Goal: Use online tool/utility: Utilize a website feature to perform a specific function

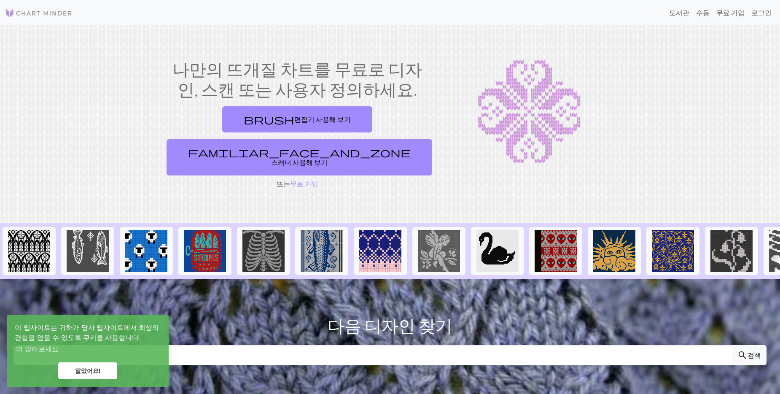
drag, startPoint x: 236, startPoint y: 118, endPoint x: 299, endPoint y: 126, distance: 63.6
click at [294, 118] on font "편집기 사용해 보기" at bounding box center [322, 119] width 56 height 8
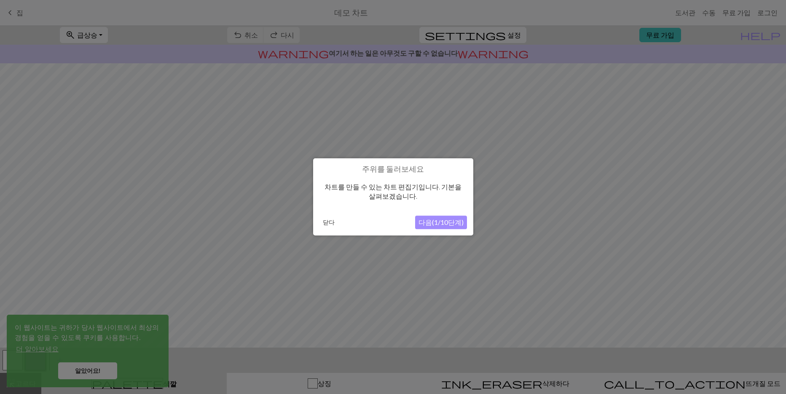
click at [446, 221] on button "다음(1/10단계)" at bounding box center [441, 222] width 52 height 13
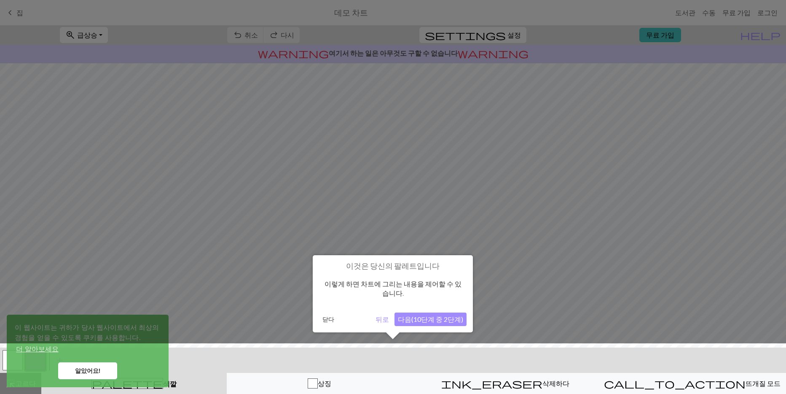
click at [447, 316] on button "다음(10단계 중 2단계)" at bounding box center [430, 318] width 72 height 13
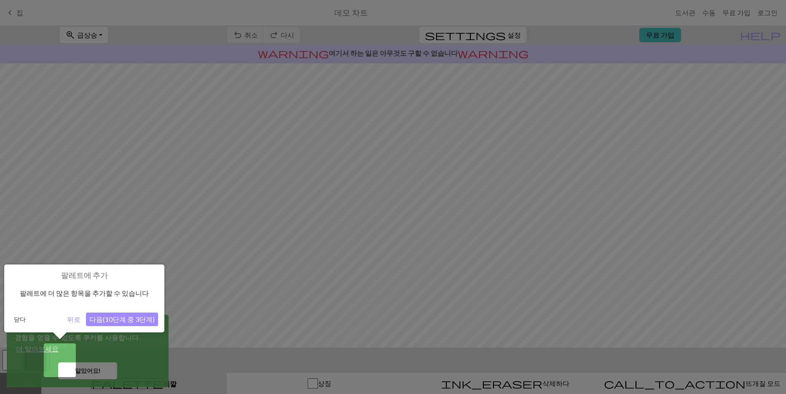
click at [118, 319] on button "다음(10단계 중 3단계)" at bounding box center [122, 318] width 72 height 13
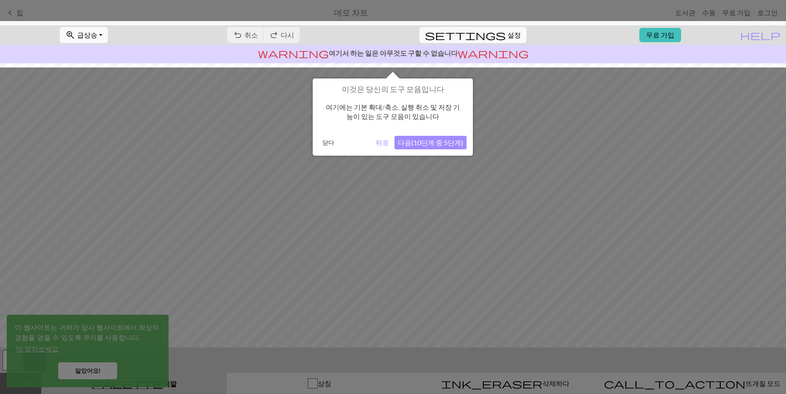
click at [86, 373] on div at bounding box center [393, 197] width 786 height 394
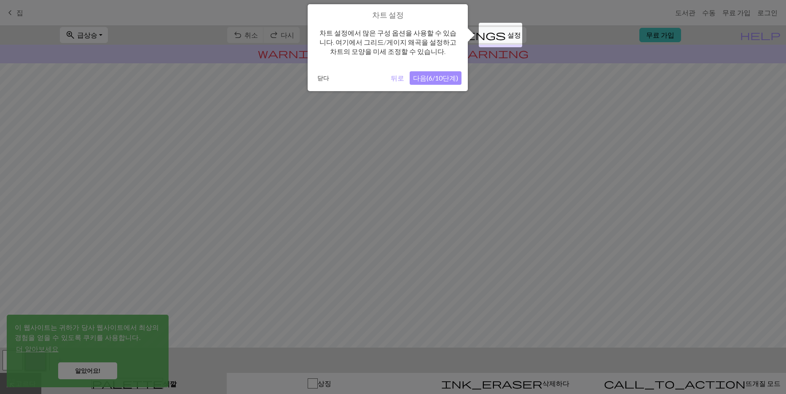
click at [395, 76] on button "뒤로" at bounding box center [397, 77] width 20 height 13
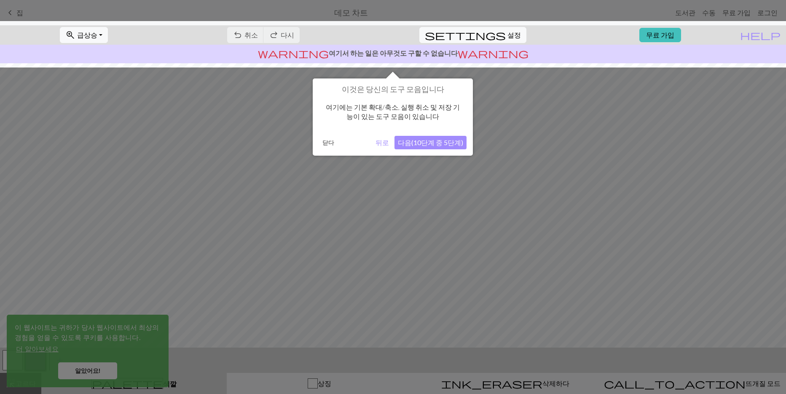
click at [389, 142] on button "뒤로" at bounding box center [382, 142] width 20 height 13
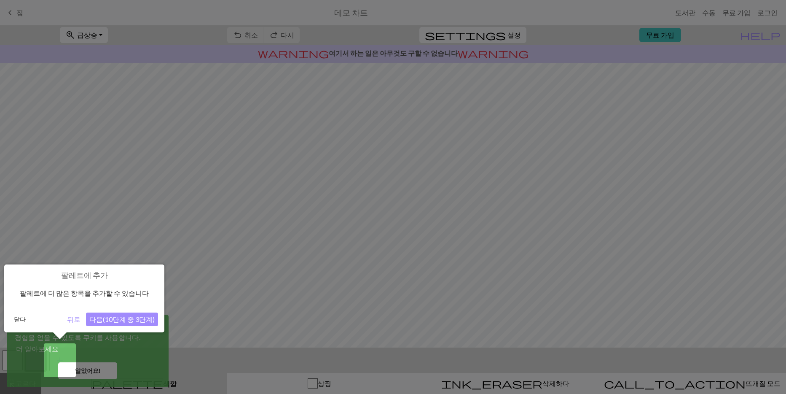
click at [110, 320] on button "다음(10단계 중 3단계)" at bounding box center [122, 318] width 72 height 13
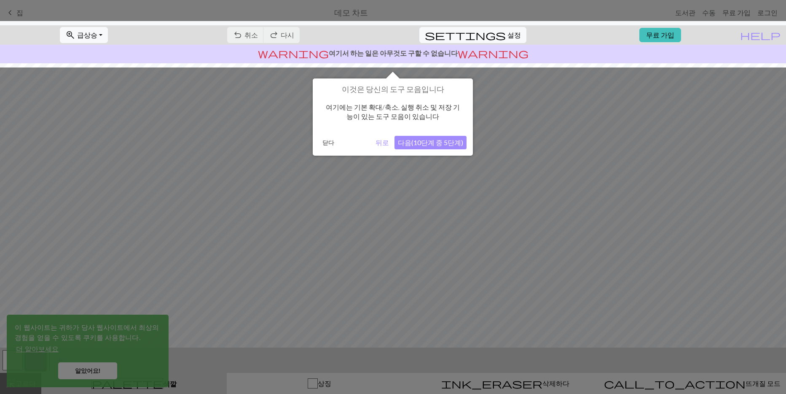
click at [443, 140] on button "다음(10단계 중 5단계)" at bounding box center [430, 142] width 72 height 13
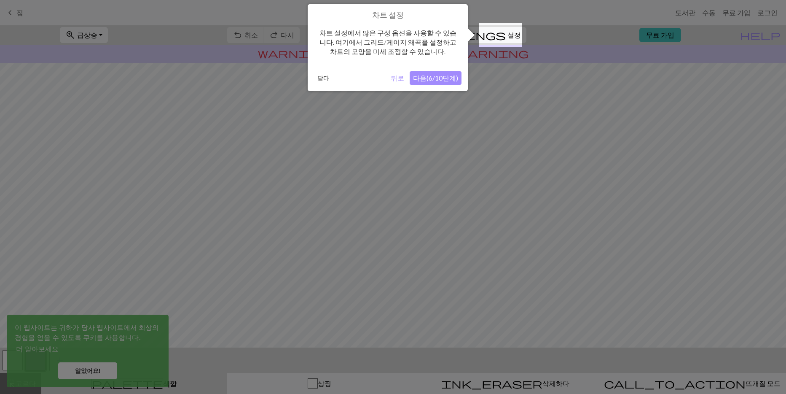
click at [445, 75] on button "다음(6/10단계)" at bounding box center [436, 77] width 52 height 13
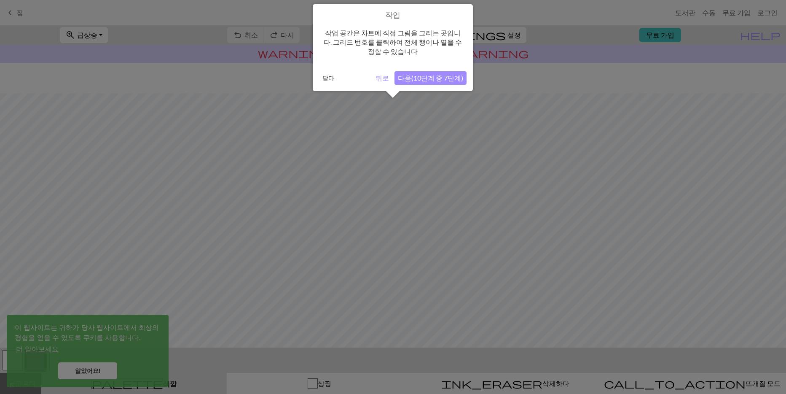
scroll to position [30, 0]
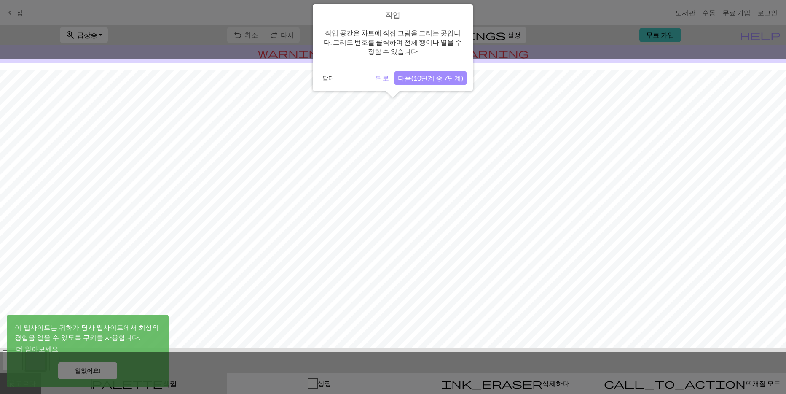
click at [430, 76] on button "다음(10단계 중 7단계)" at bounding box center [430, 77] width 72 height 13
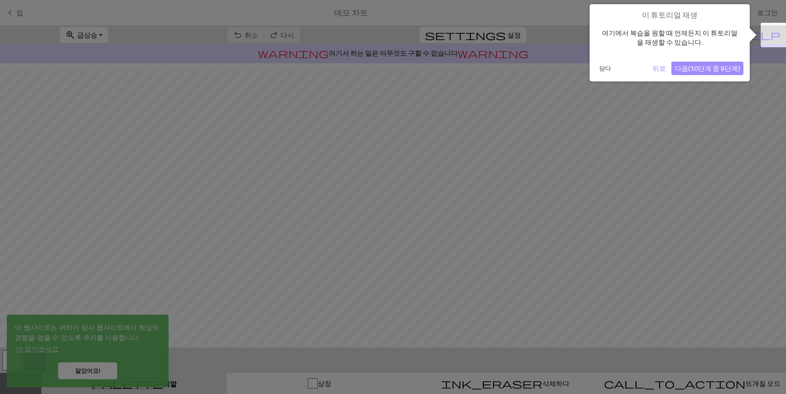
click at [689, 67] on button "다음(10단계 중 8단계)" at bounding box center [707, 68] width 72 height 13
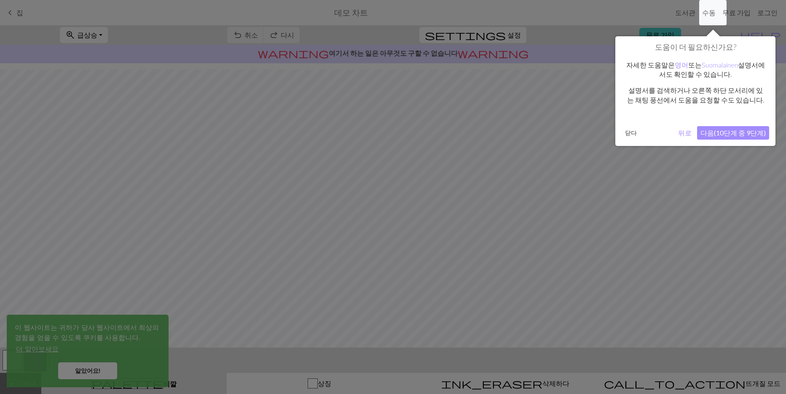
click at [717, 130] on button "다음(10단계 중 9단계)" at bounding box center [733, 132] width 72 height 13
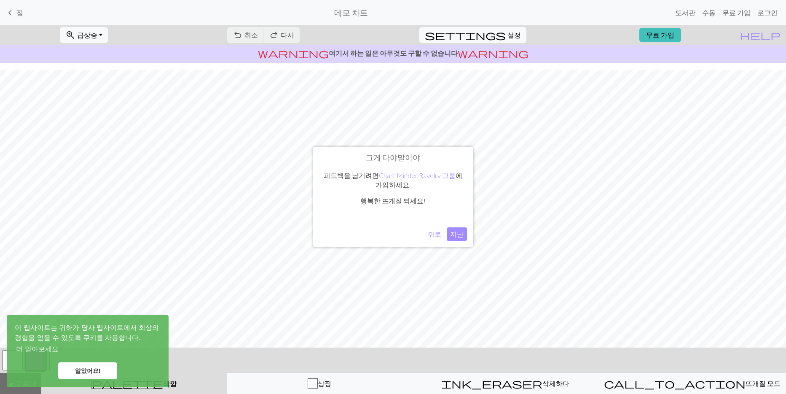
click at [461, 239] on button "지난" at bounding box center [457, 233] width 20 height 13
click at [78, 367] on link "알았어요!" at bounding box center [87, 370] width 59 height 17
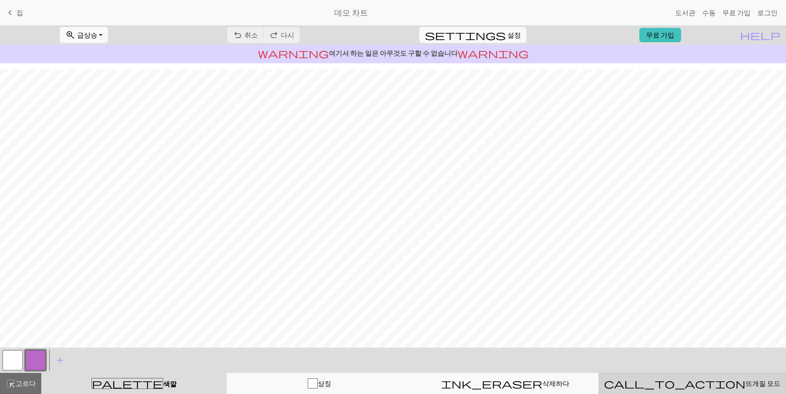
click at [745, 386] on span "뜨개질 모드" at bounding box center [762, 383] width 35 height 8
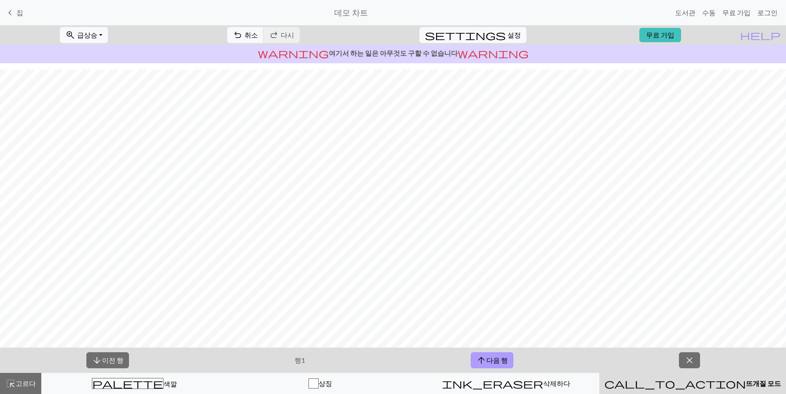
click at [495, 357] on font "다음 행" at bounding box center [496, 360] width 21 height 8
